Goal: Information Seeking & Learning: Learn about a topic

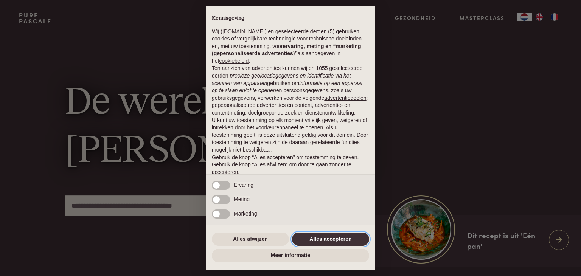
click at [311, 241] on button "Alles accepteren" at bounding box center [330, 240] width 77 height 14
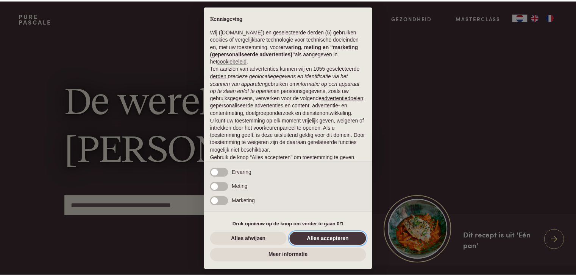
scroll to position [28, 0]
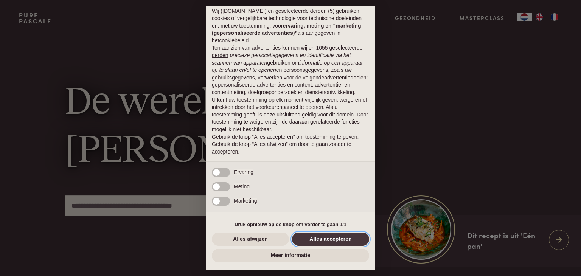
click at [313, 237] on button "Alles accepteren" at bounding box center [330, 240] width 77 height 14
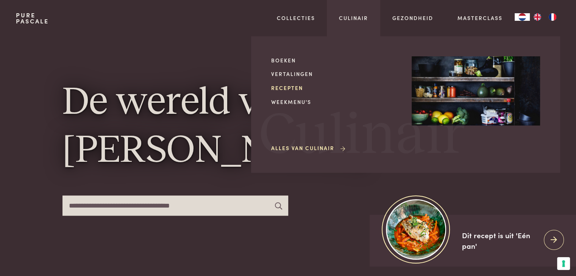
click at [294, 84] on link "Recepten" at bounding box center [335, 88] width 128 height 8
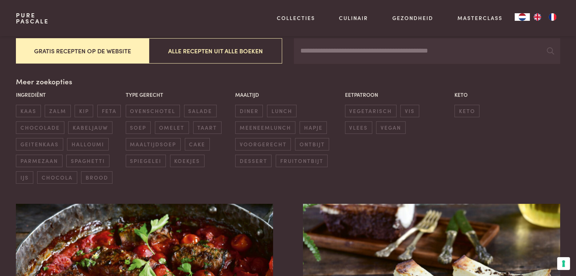
scroll to position [198, 0]
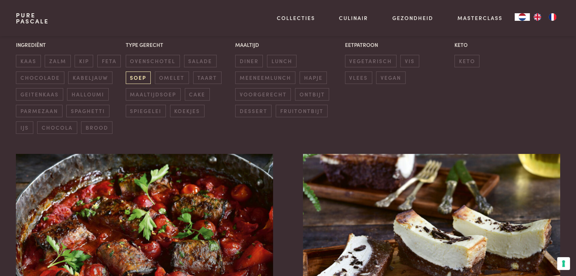
click at [138, 78] on span "soep" at bounding box center [138, 78] width 25 height 12
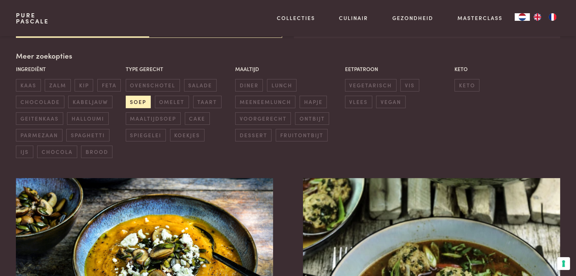
scroll to position [174, 0]
click at [144, 98] on span "soep" at bounding box center [138, 102] width 25 height 12
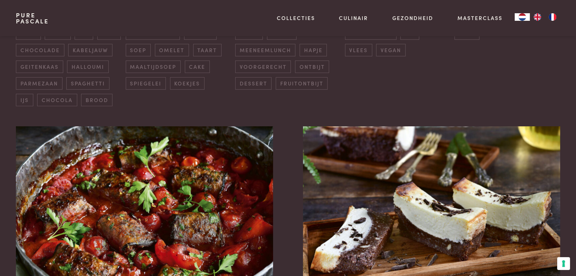
scroll to position [207, 0]
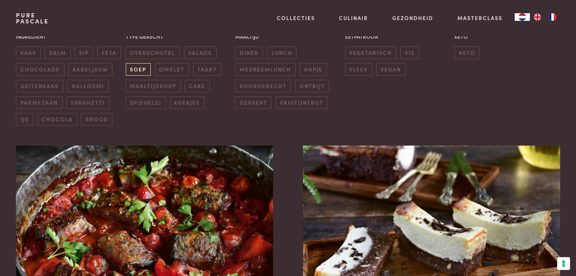
click at [138, 74] on span "soep" at bounding box center [138, 69] width 25 height 12
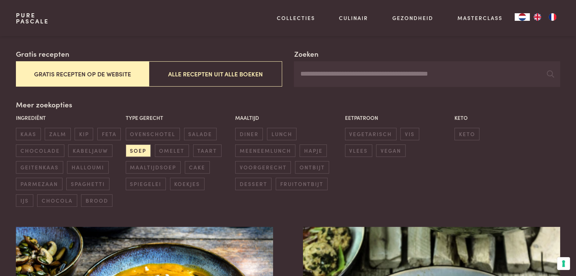
scroll to position [126, 0]
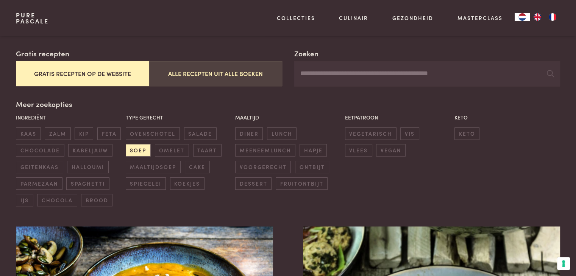
click at [269, 70] on button "Alle recepten uit alle boeken" at bounding box center [215, 73] width 133 height 25
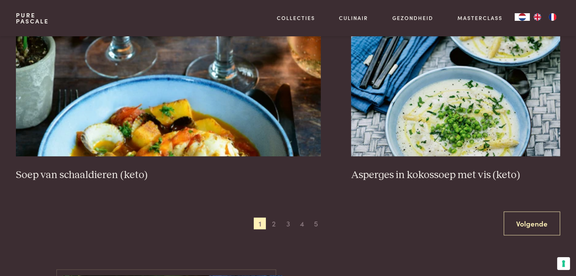
scroll to position [1394, 0]
click at [271, 224] on span "2" at bounding box center [274, 223] width 12 height 12
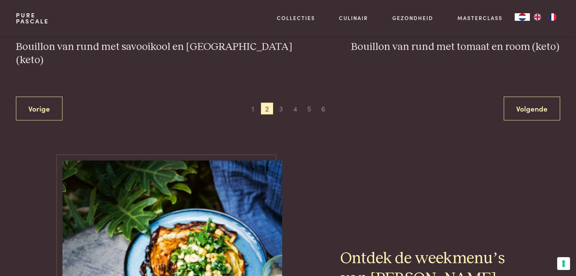
scroll to position [1535, 0]
click at [279, 103] on span "3" at bounding box center [281, 109] width 12 height 12
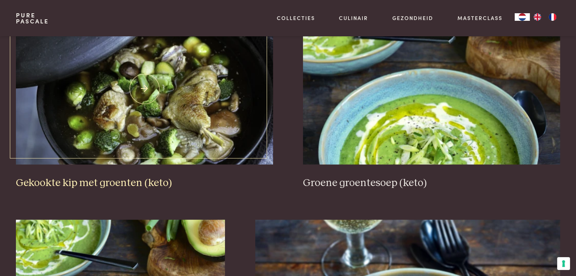
scroll to position [343, 0]
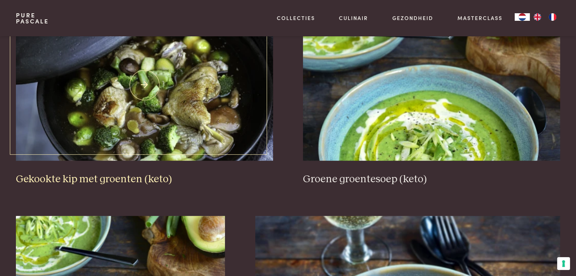
click at [202, 143] on img at bounding box center [144, 84] width 257 height 151
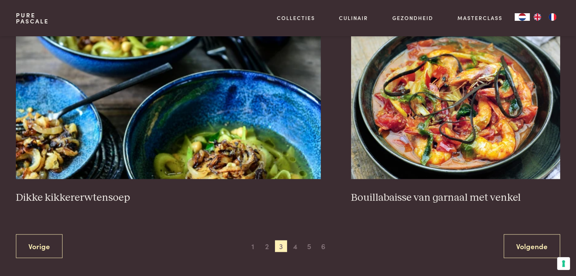
scroll to position [1397, 0]
click at [295, 246] on span "4" at bounding box center [295, 246] width 12 height 12
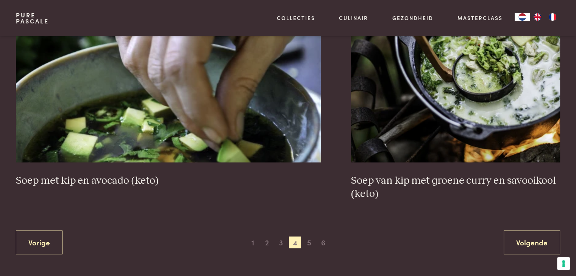
scroll to position [1402, 0]
click at [310, 236] on span "5" at bounding box center [309, 242] width 12 height 12
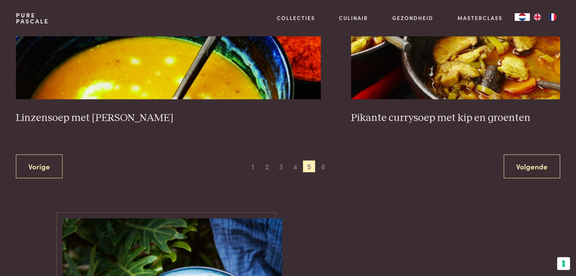
scroll to position [1452, 0]
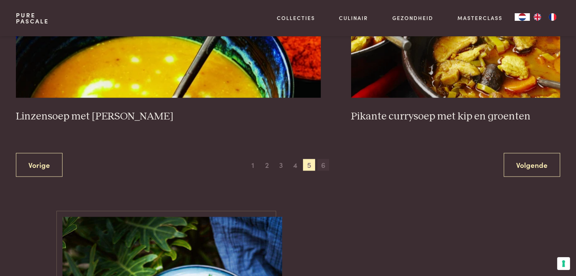
click at [321, 164] on span "6" at bounding box center [323, 165] width 12 height 12
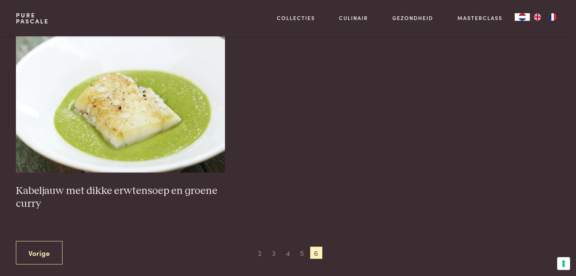
scroll to position [1200, 0]
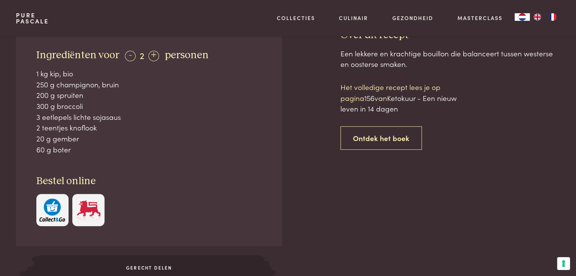
scroll to position [301, 0]
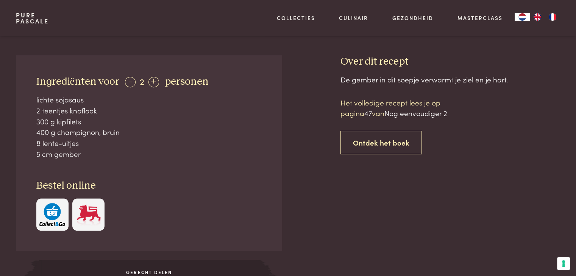
scroll to position [291, 0]
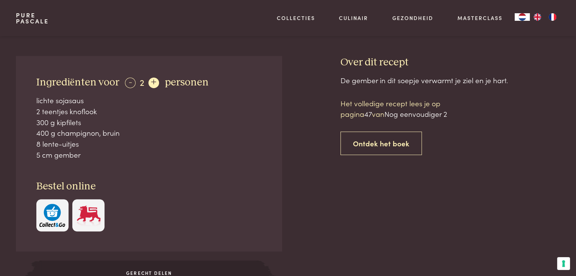
click at [153, 84] on div "+" at bounding box center [153, 83] width 11 height 11
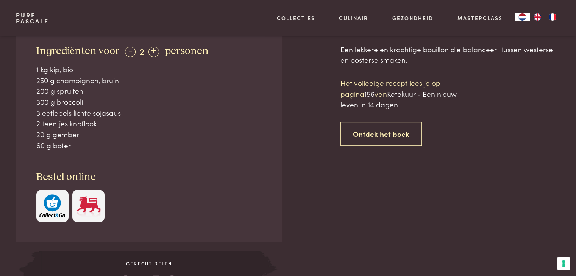
scroll to position [333, 0]
click at [154, 46] on div "+" at bounding box center [153, 51] width 11 height 11
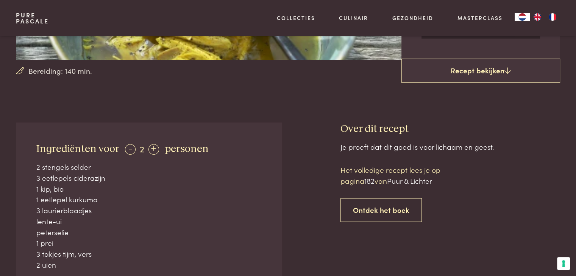
scroll to position [302, 0]
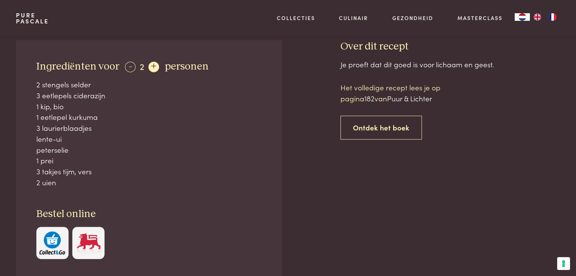
click at [148, 67] on div "+" at bounding box center [153, 67] width 11 height 11
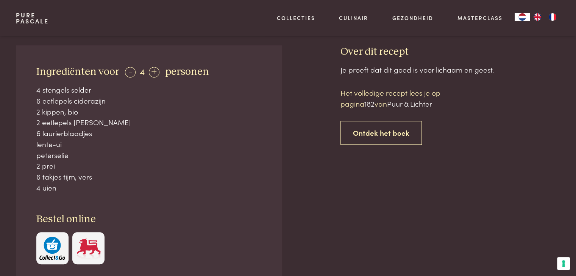
scroll to position [297, 0]
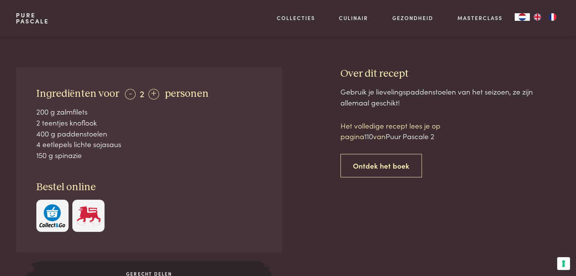
scroll to position [275, 0]
click at [154, 92] on div "+" at bounding box center [153, 94] width 11 height 11
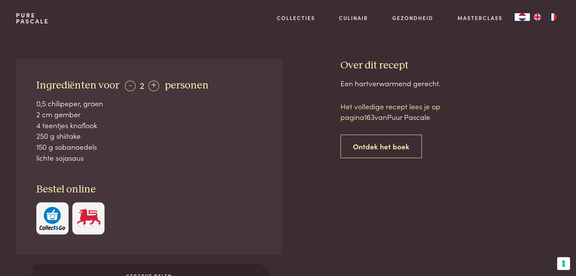
scroll to position [288, 0]
click at [148, 85] on div "+" at bounding box center [153, 85] width 11 height 11
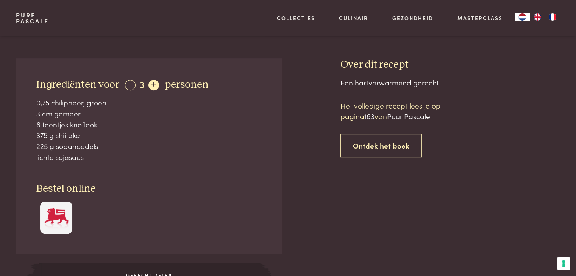
click at [148, 85] on div "+" at bounding box center [153, 85] width 11 height 11
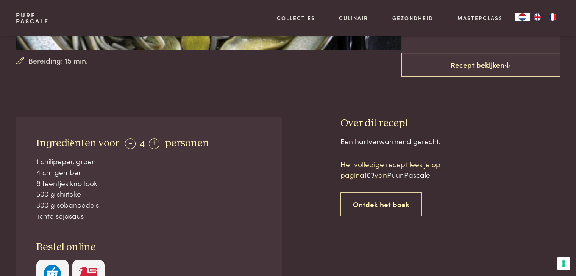
scroll to position [231, 0]
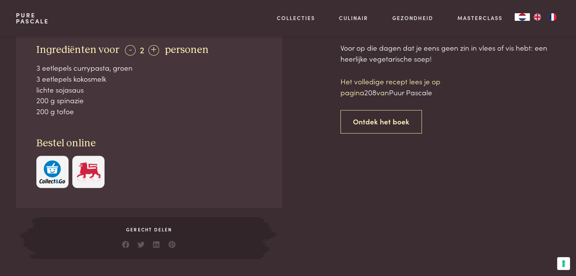
scroll to position [322, 0]
